Goal: Task Accomplishment & Management: Manage account settings

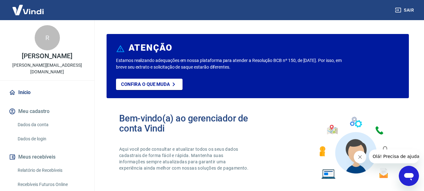
click at [56, 119] on link "Dados da conta" at bounding box center [51, 125] width 72 height 13
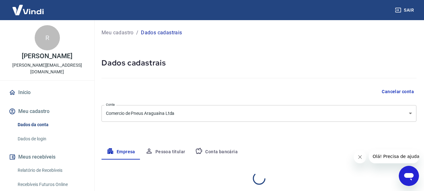
select select "TO"
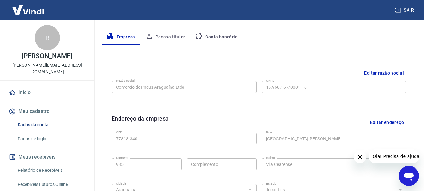
scroll to position [126, 0]
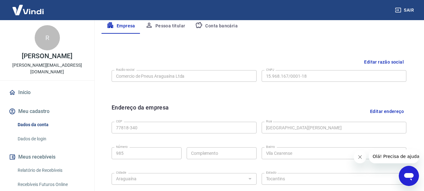
click at [36, 88] on link "Início" at bounding box center [47, 93] width 79 height 14
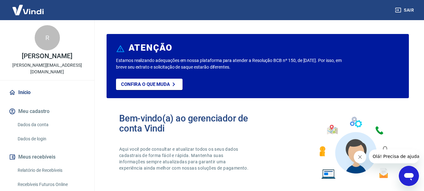
click at [52, 119] on link "Dados da conta" at bounding box center [51, 125] width 72 height 13
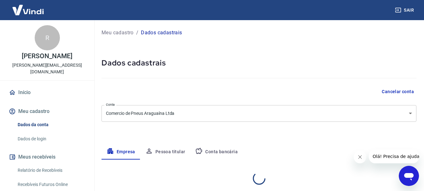
select select "TO"
click at [33, 86] on link "Início" at bounding box center [47, 93] width 79 height 14
